Goal: Information Seeking & Learning: Learn about a topic

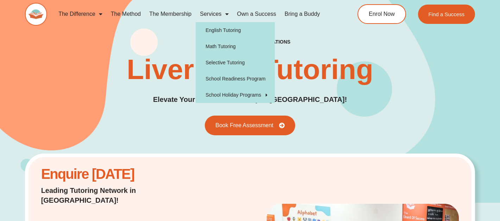
click at [216, 13] on link "Services" at bounding box center [214, 14] width 37 height 16
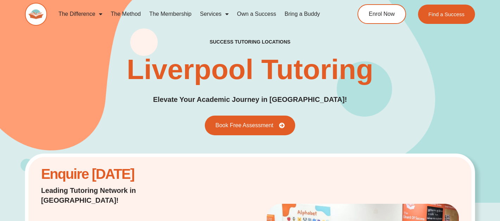
click at [216, 13] on link "Services" at bounding box center [214, 14] width 37 height 16
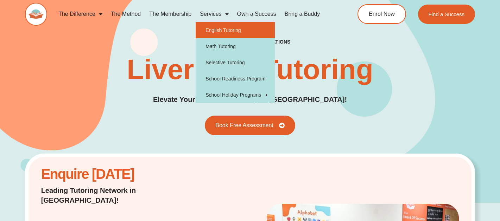
click at [217, 30] on link "English Tutoring" at bounding box center [235, 30] width 79 height 16
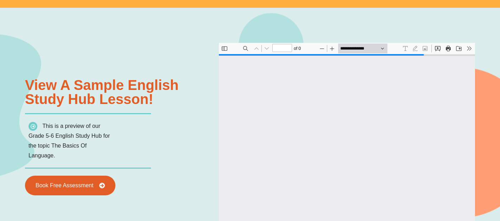
scroll to position [739, 0]
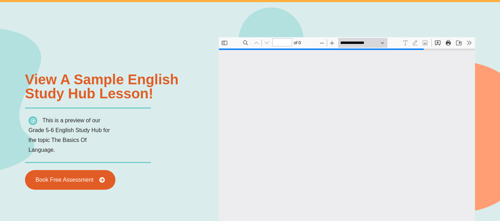
type input "*"
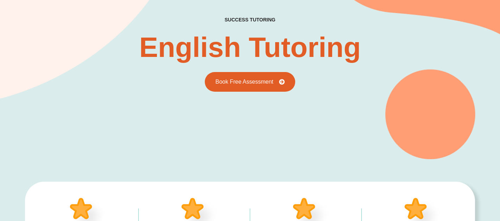
scroll to position [0, 0]
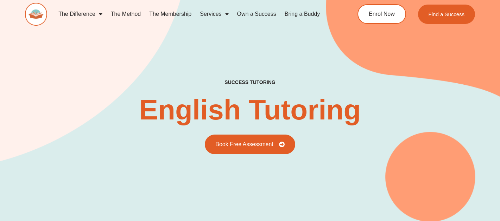
click at [136, 13] on link "The Method" at bounding box center [126, 14] width 38 height 16
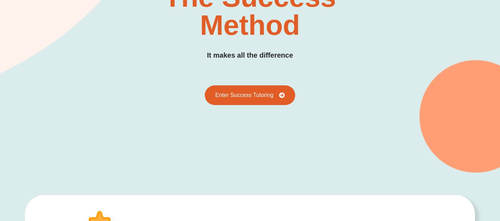
scroll to position [114, 0]
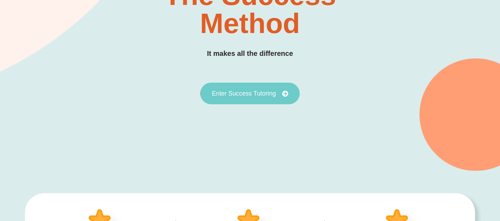
click at [242, 94] on span "Enter Success Tutoring" at bounding box center [244, 93] width 64 height 6
